Goal: Transaction & Acquisition: Purchase product/service

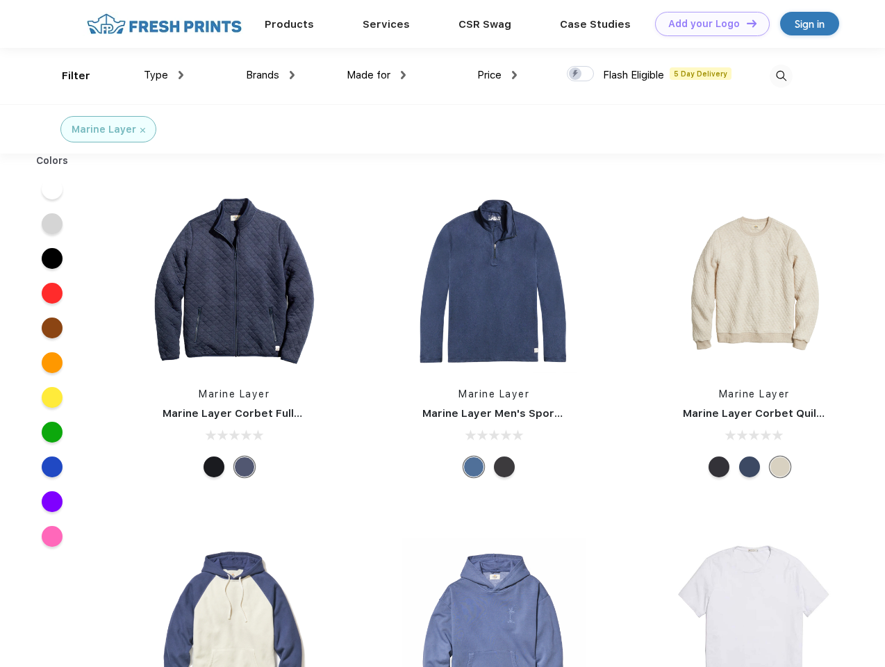
click at [707, 24] on link "Add your Logo Design Tool" at bounding box center [712, 24] width 115 height 24
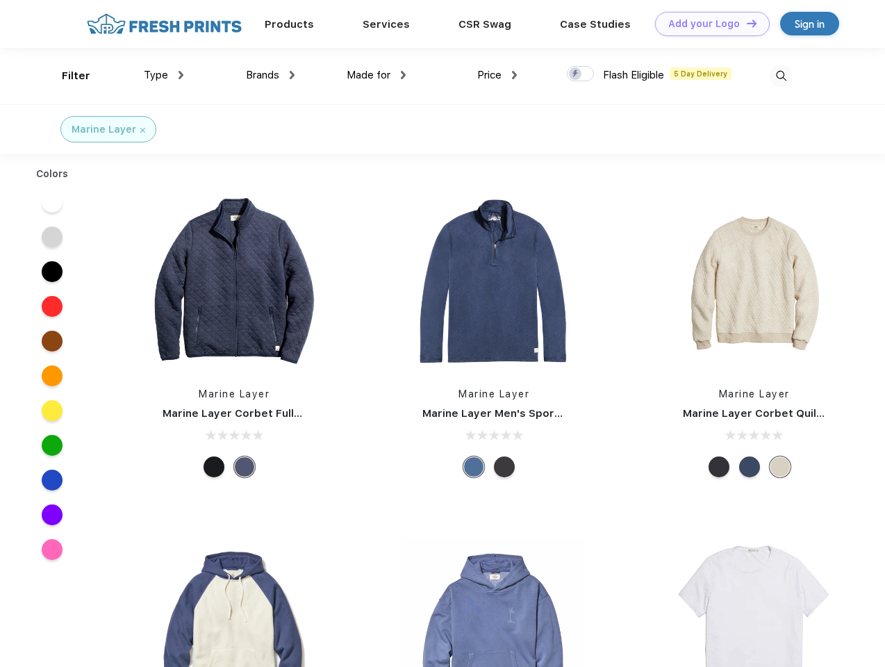
click at [0, 0] on div "Design Tool" at bounding box center [0, 0] width 0 height 0
click at [745, 23] on link "Add your Logo Design Tool" at bounding box center [712, 24] width 115 height 24
click at [67, 76] on div "Filter" at bounding box center [76, 76] width 28 height 16
click at [164, 75] on span "Type" at bounding box center [156, 75] width 24 height 12
click at [270, 75] on span "Brands" at bounding box center [262, 75] width 33 height 12
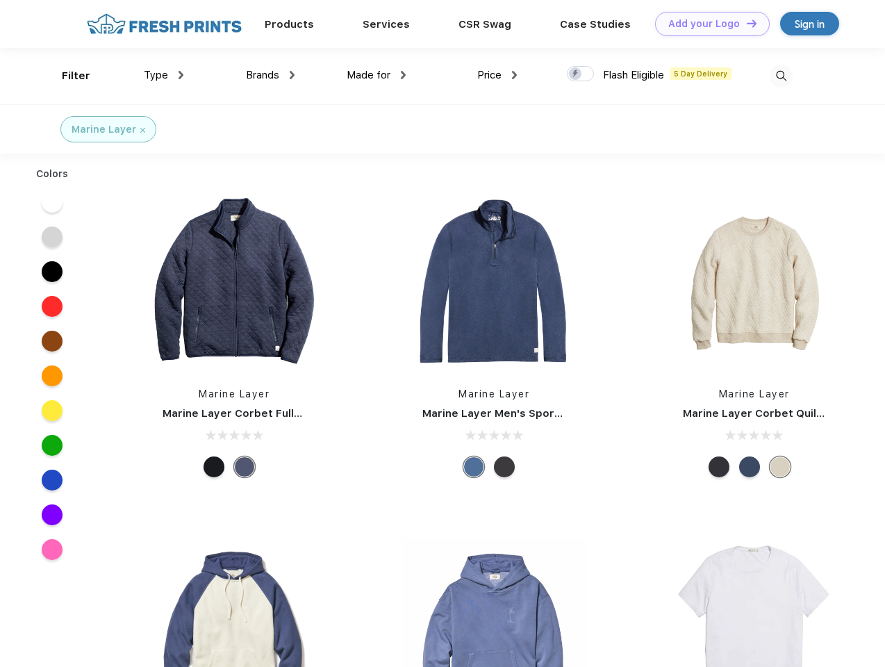
click at [376, 75] on span "Made for" at bounding box center [368, 75] width 44 height 12
click at [497, 75] on span "Price" at bounding box center [489, 75] width 24 height 12
click at [580, 74] on div at bounding box center [580, 73] width 27 height 15
click at [576, 74] on input "checkbox" at bounding box center [571, 69] width 9 height 9
click at [780, 76] on img at bounding box center [780, 76] width 23 height 23
